Goal: Obtain resource: Download file/media

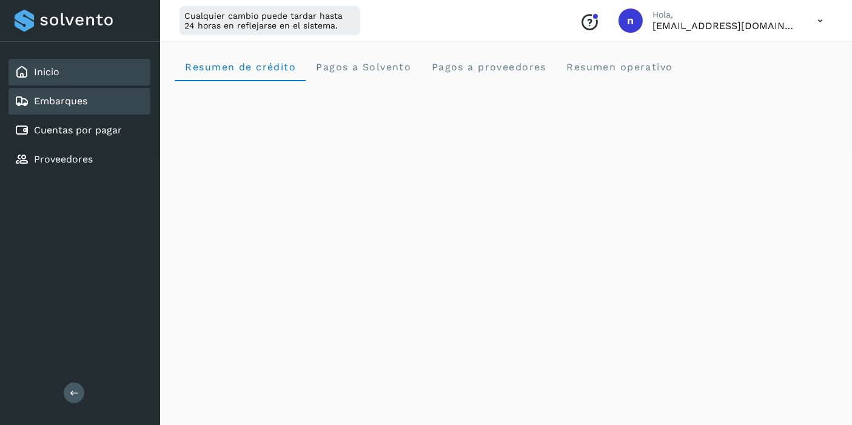
click at [78, 95] on link "Embarques" at bounding box center [60, 101] width 53 height 12
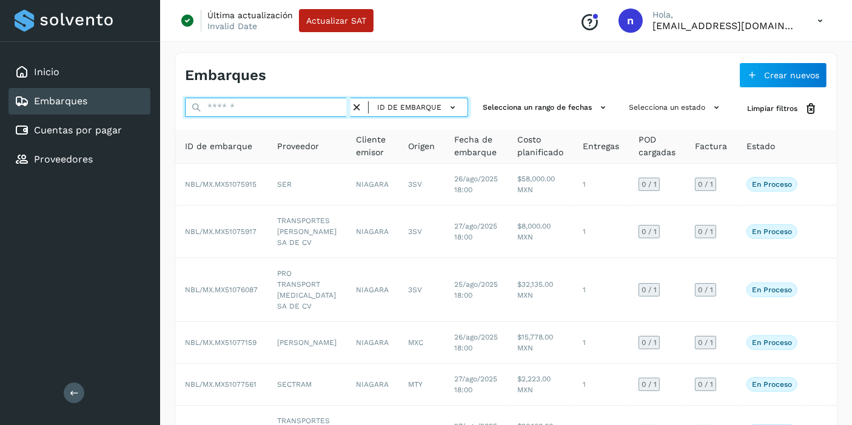
click at [331, 104] on input "text" at bounding box center [268, 107] width 166 height 19
paste input "**********"
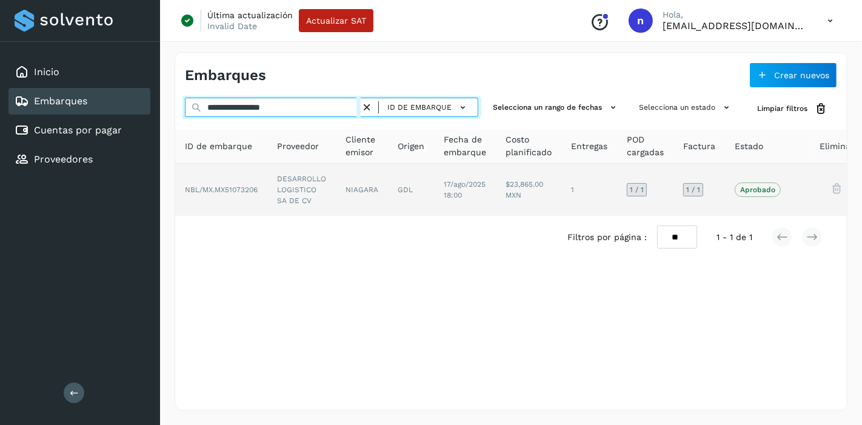
type input "**********"
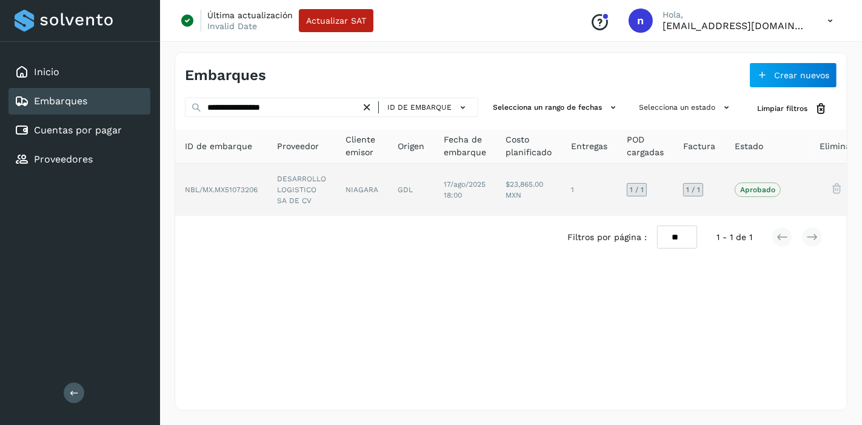
click at [562, 204] on td "$23,865.00 MXN" at bounding box center [590, 190] width 56 height 52
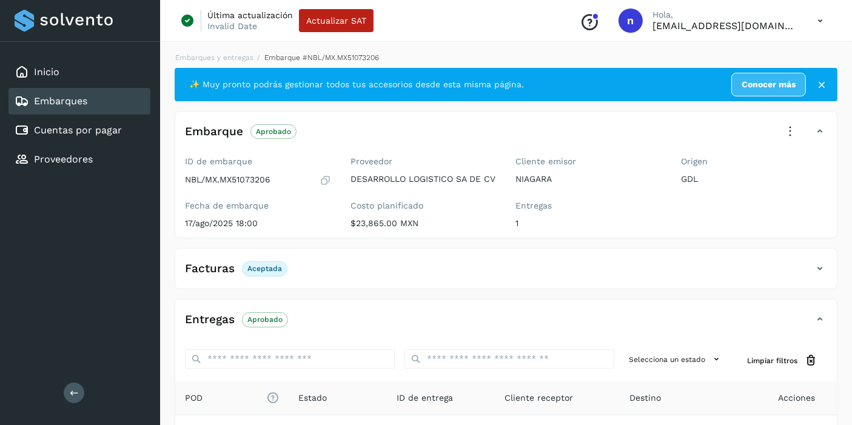
click at [477, 270] on div "Facturas Aceptada" at bounding box center [493, 268] width 637 height 21
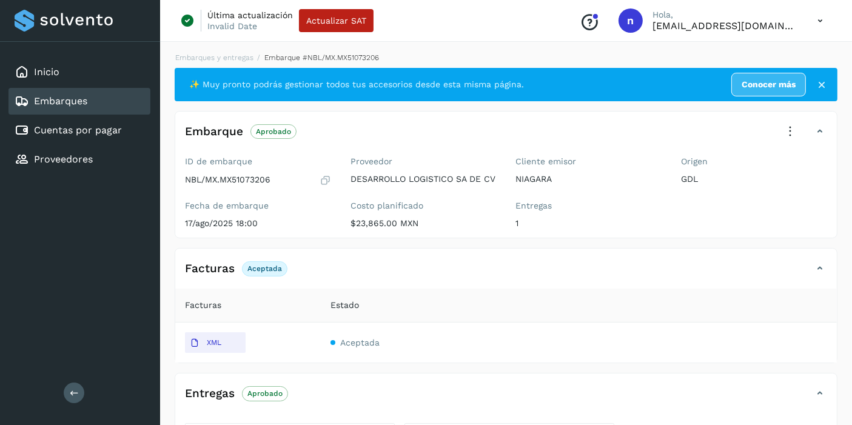
click at [476, 270] on div "Facturas Aceptada" at bounding box center [493, 268] width 637 height 21
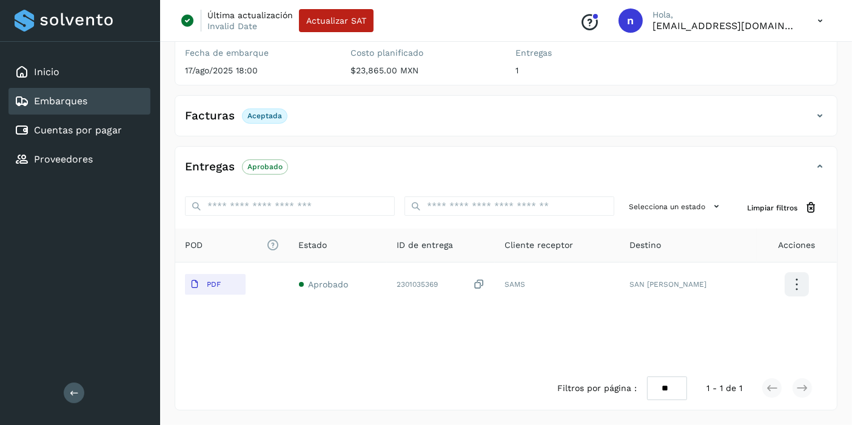
scroll to position [24, 0]
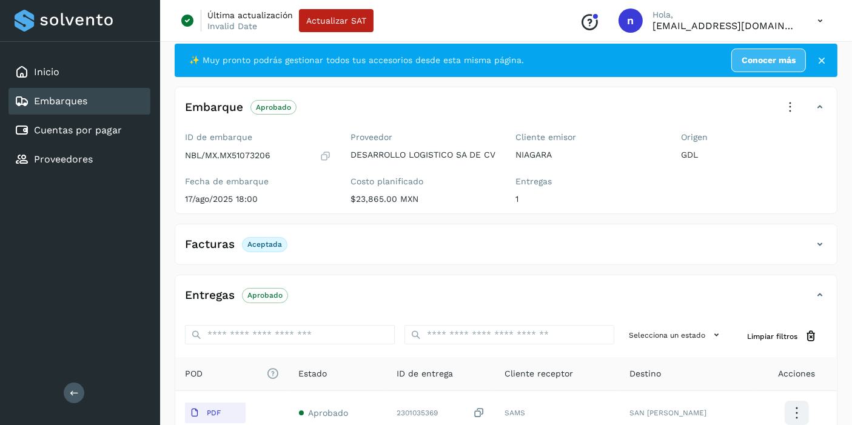
click at [815, 252] on icon at bounding box center [820, 244] width 15 height 15
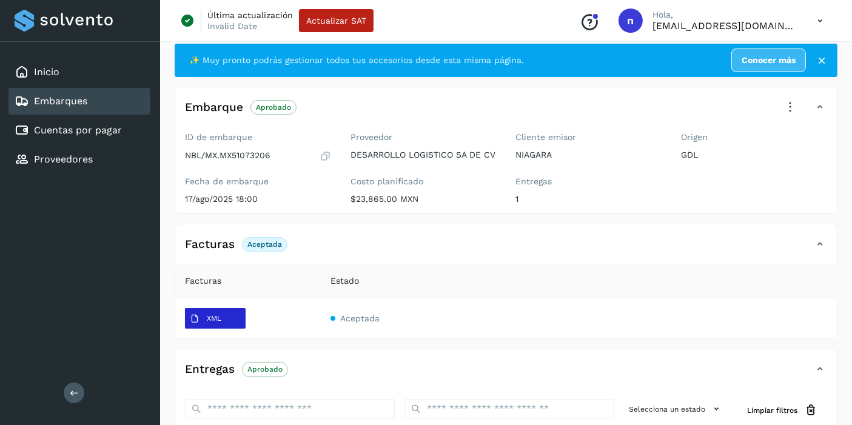
click at [221, 329] on span "XML" at bounding box center [205, 318] width 41 height 19
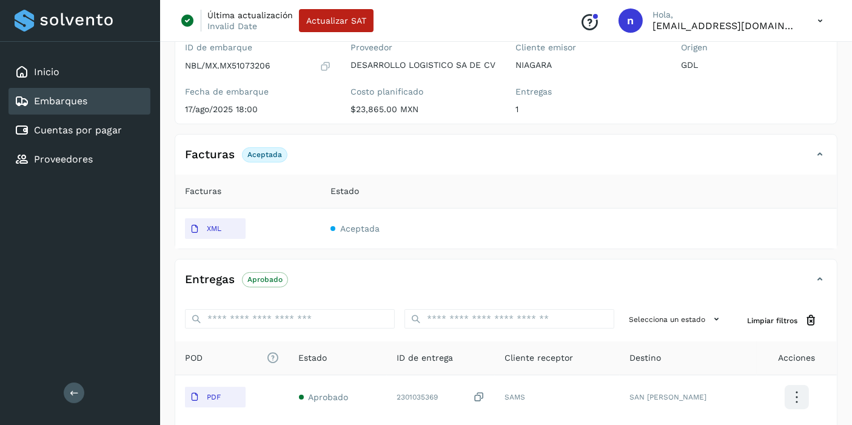
scroll to position [226, 0]
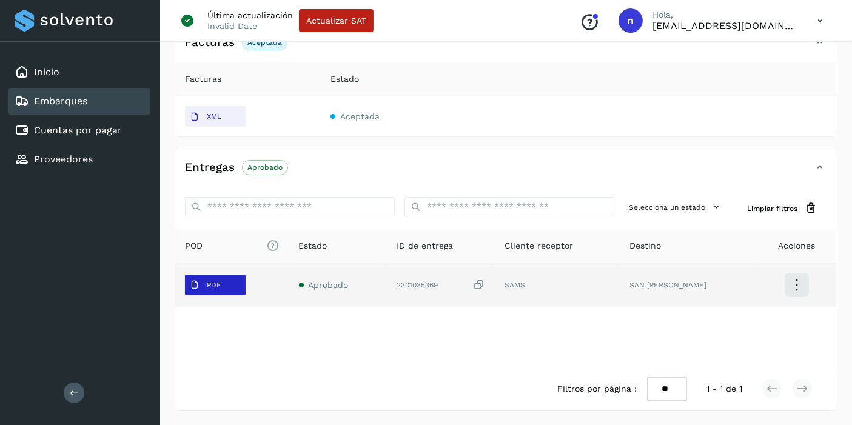
click at [221, 295] on span "PDF" at bounding box center [205, 284] width 41 height 19
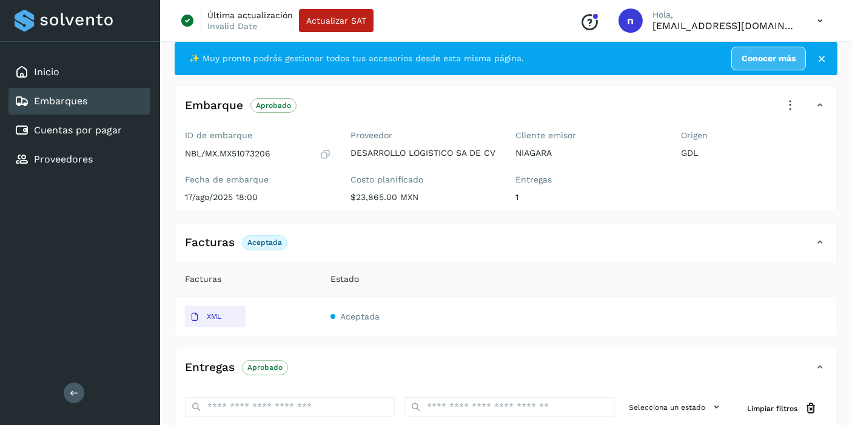
scroll to position [24, 0]
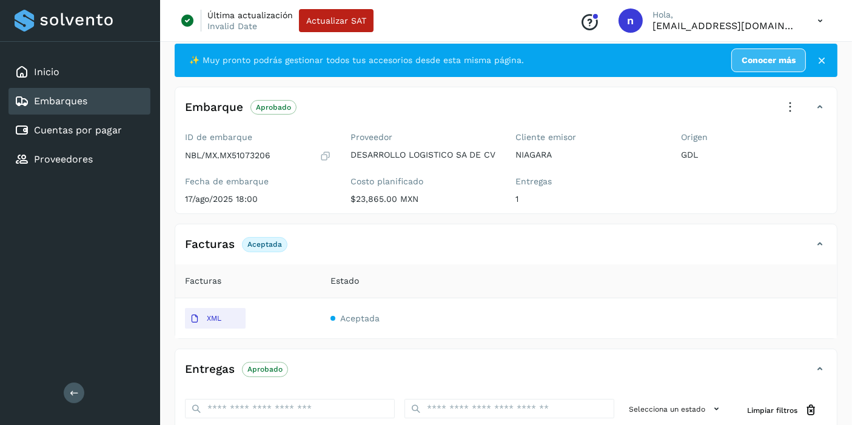
click at [824, 18] on icon at bounding box center [820, 20] width 25 height 25
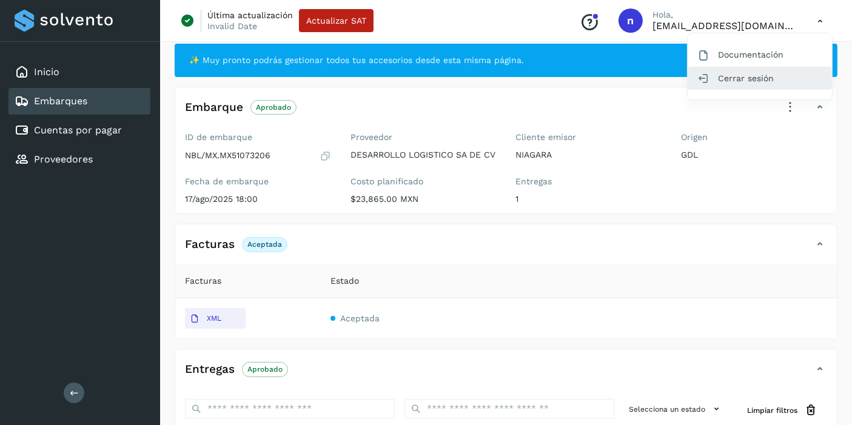
click at [761, 76] on div "Cerrar sesión" at bounding box center [760, 78] width 144 height 23
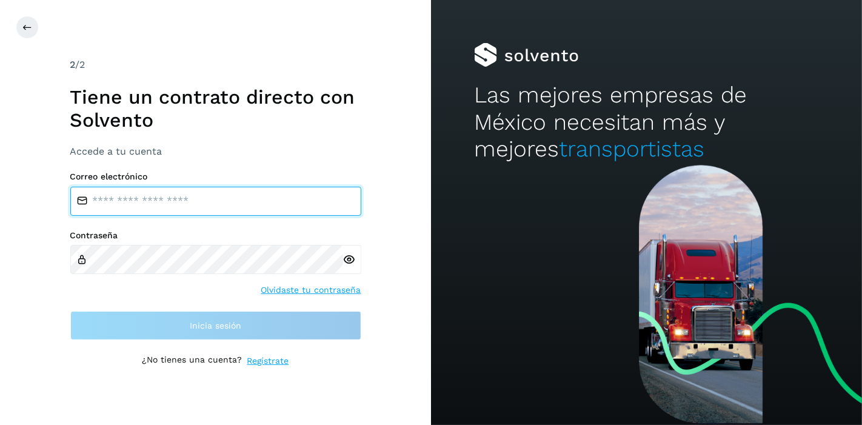
type input "**********"
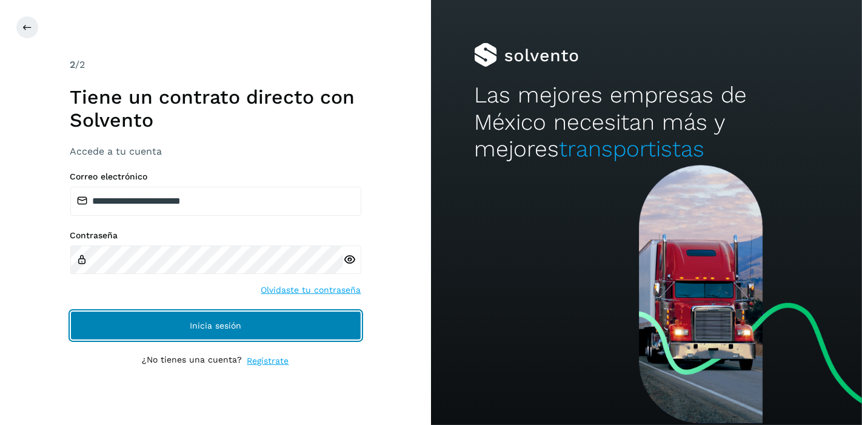
click at [235, 318] on button "Inicia sesión" at bounding box center [215, 325] width 291 height 29
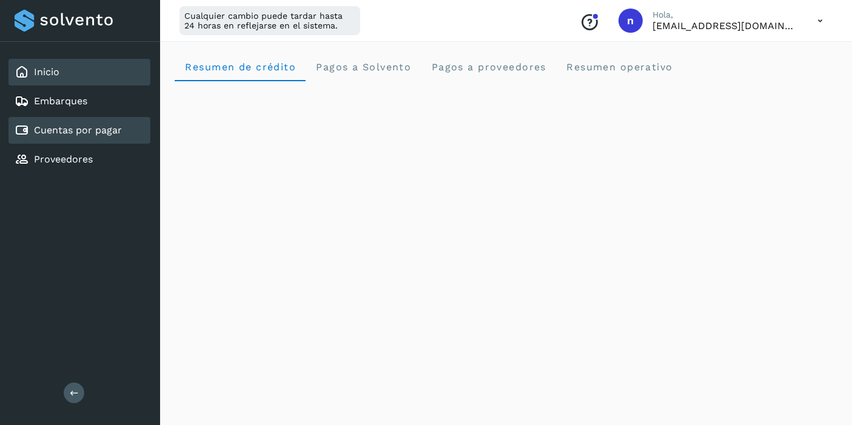
click at [79, 134] on link "Cuentas por pagar" at bounding box center [78, 130] width 88 height 12
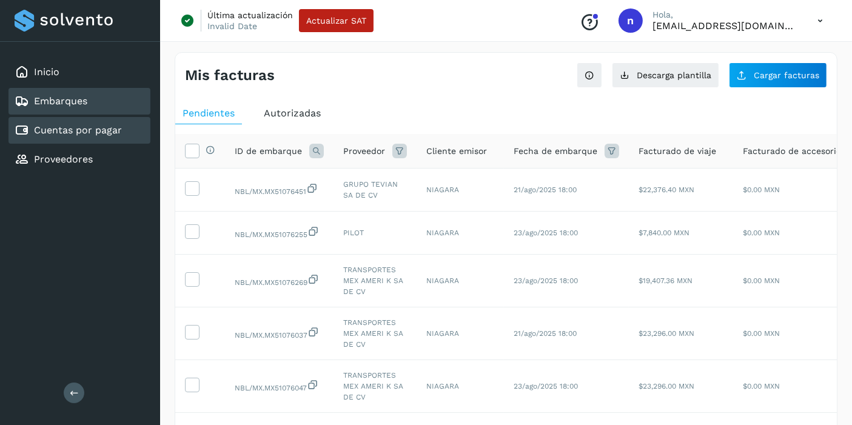
click at [84, 96] on link "Embarques" at bounding box center [60, 101] width 53 height 12
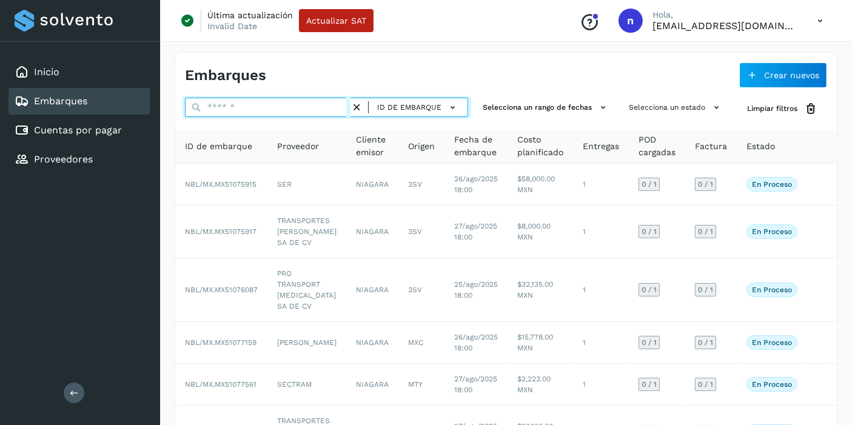
click at [292, 104] on input "text" at bounding box center [268, 107] width 166 height 19
paste input "**********"
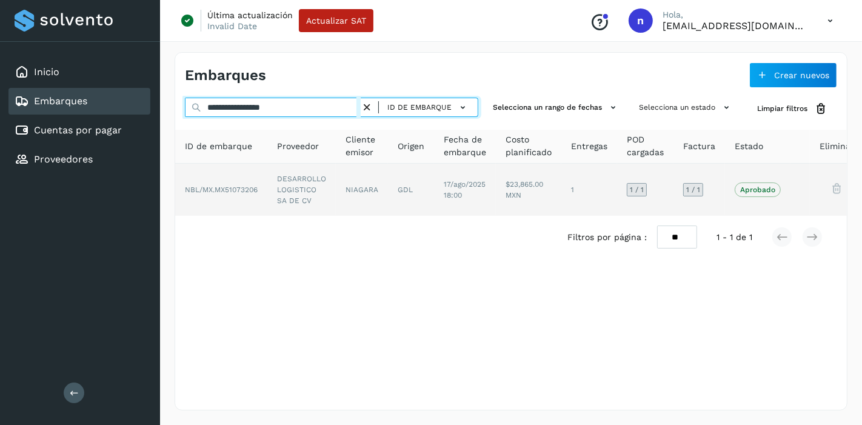
type input "**********"
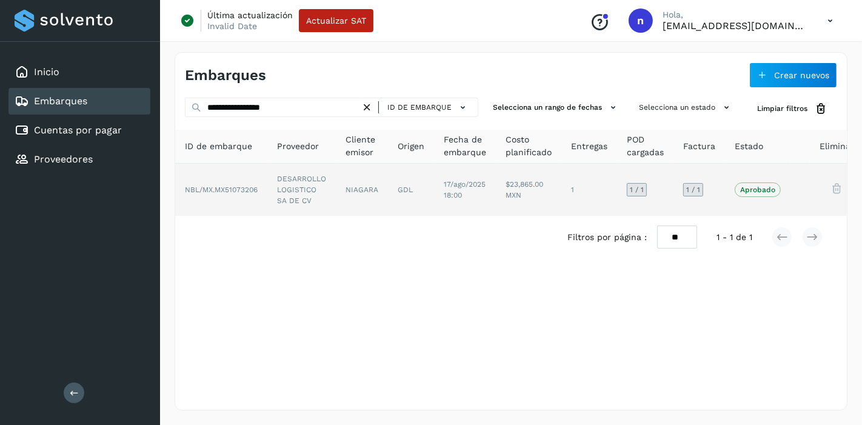
click at [562, 183] on td "$23,865.00 MXN" at bounding box center [590, 190] width 56 height 52
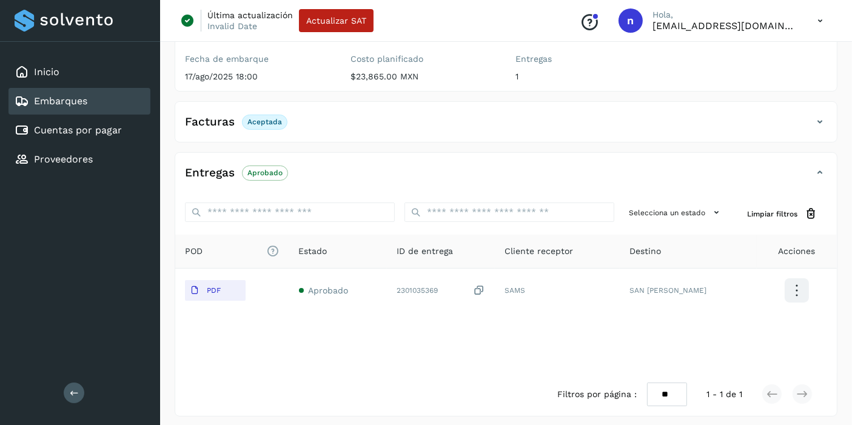
scroll to position [159, 0]
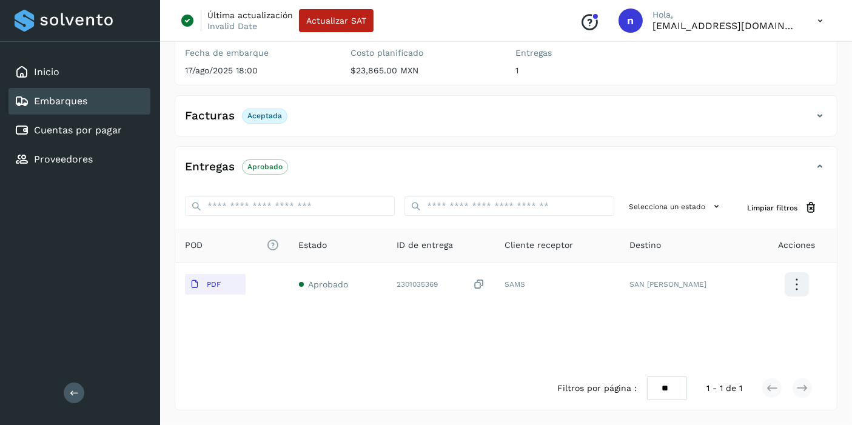
click at [816, 27] on icon at bounding box center [820, 20] width 25 height 25
click at [768, 79] on div "Cerrar sesión" at bounding box center [760, 78] width 144 height 23
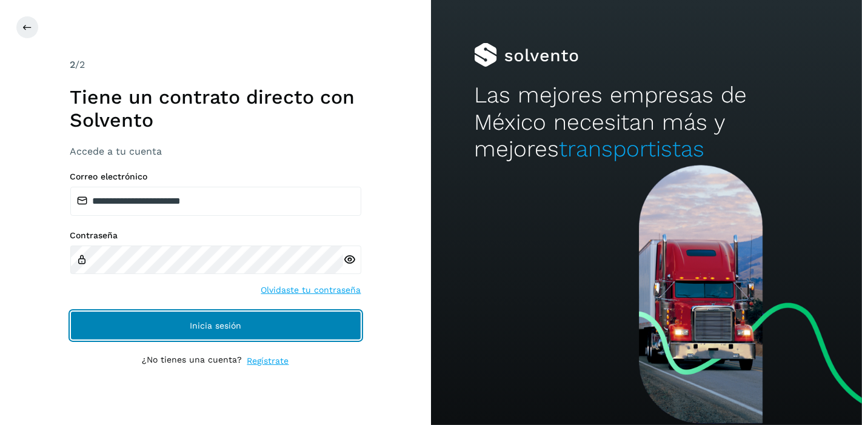
click at [222, 323] on span "Inicia sesión" at bounding box center [216, 325] width 52 height 8
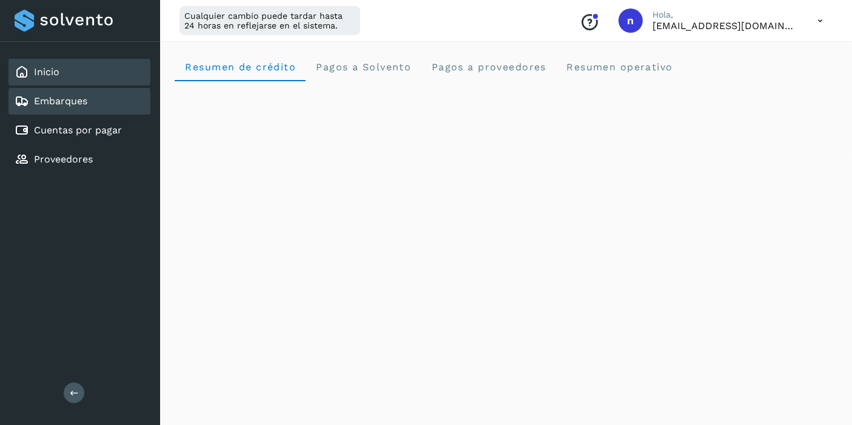
click at [105, 108] on div "Embarques" at bounding box center [79, 101] width 142 height 27
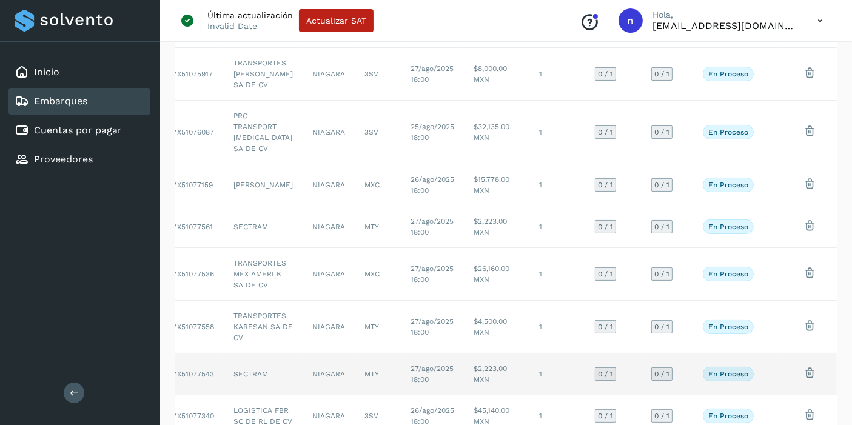
scroll to position [64, 0]
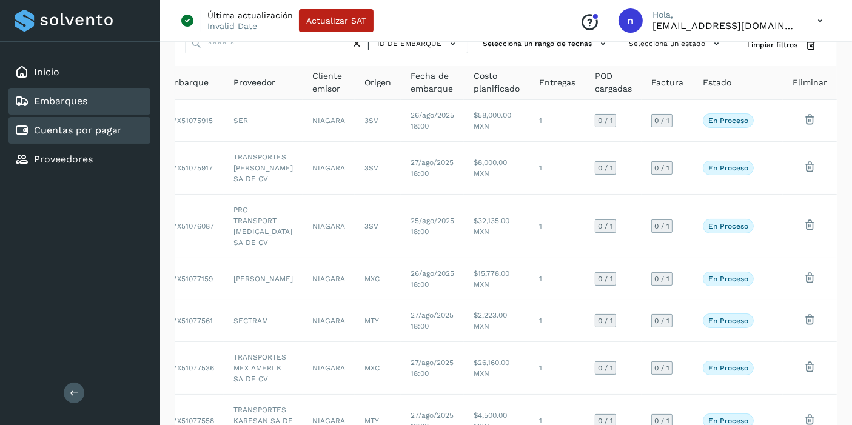
click at [80, 120] on div "Cuentas por pagar" at bounding box center [79, 130] width 142 height 27
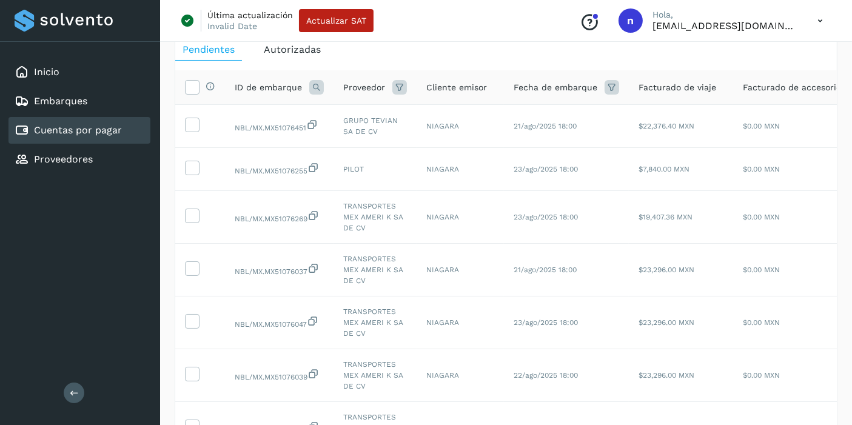
click at [821, 25] on icon at bounding box center [820, 20] width 25 height 25
click at [721, 87] on div "Cerrar sesión" at bounding box center [760, 78] width 144 height 23
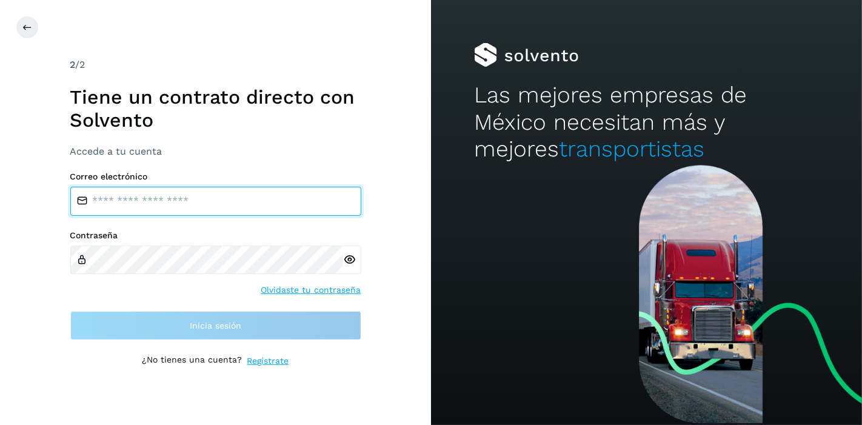
type input "**********"
